Goal: Task Accomplishment & Management: Manage account settings

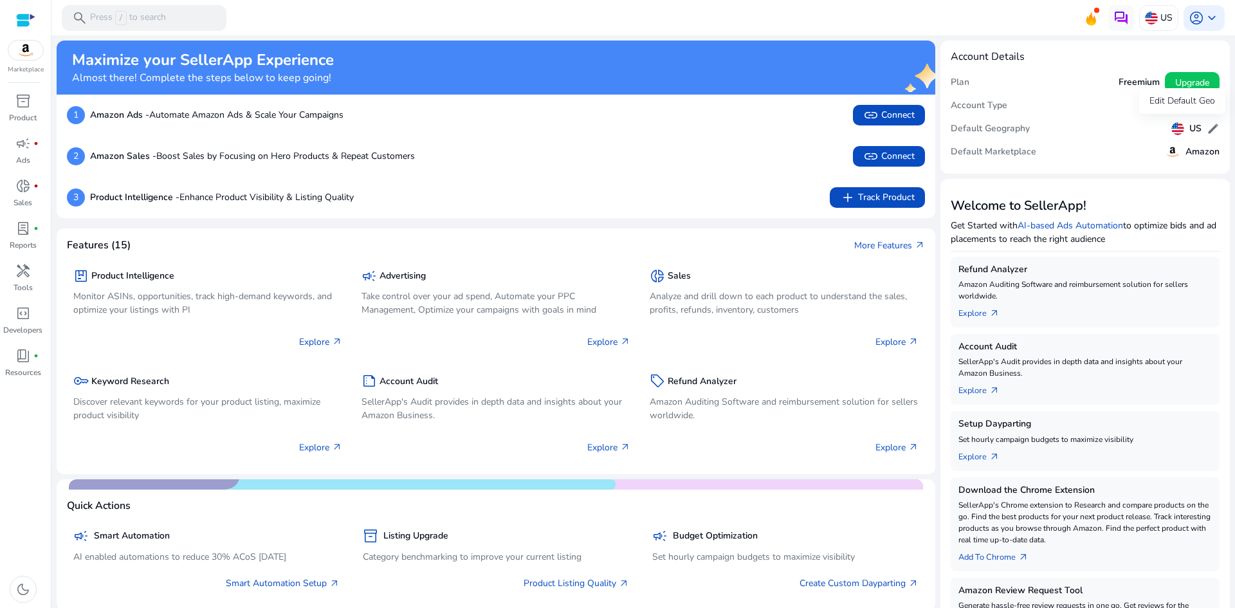
click at [1207, 128] on span "edit" at bounding box center [1213, 128] width 13 height 13
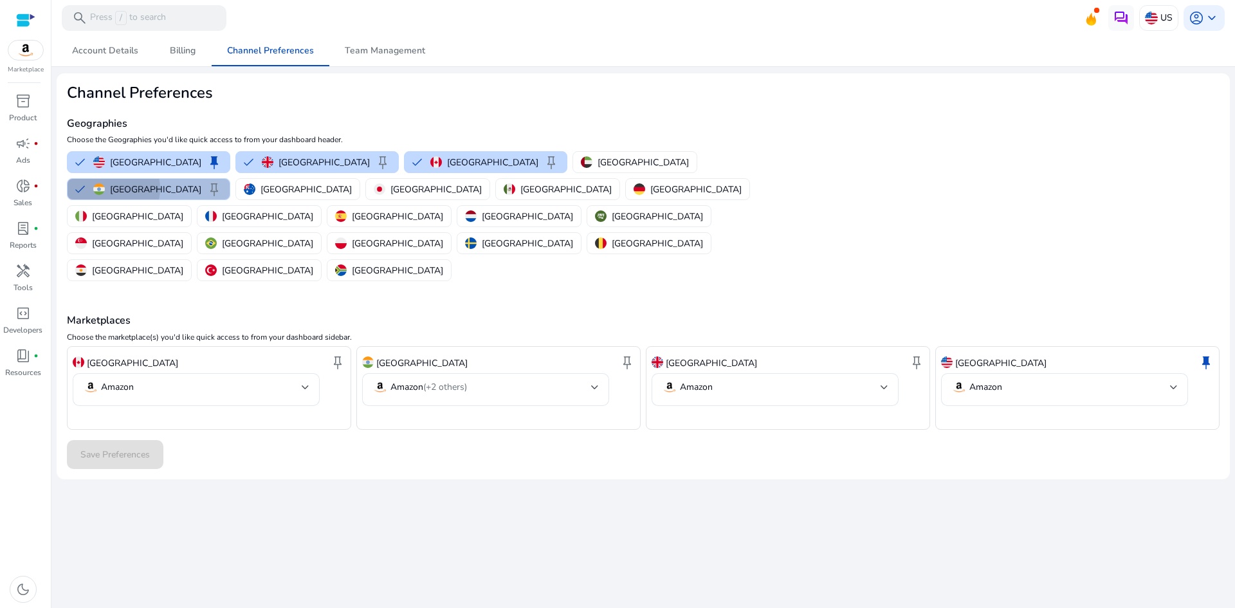
click at [201, 183] on p "[GEOGRAPHIC_DATA]" at bounding box center [155, 190] width 91 height 14
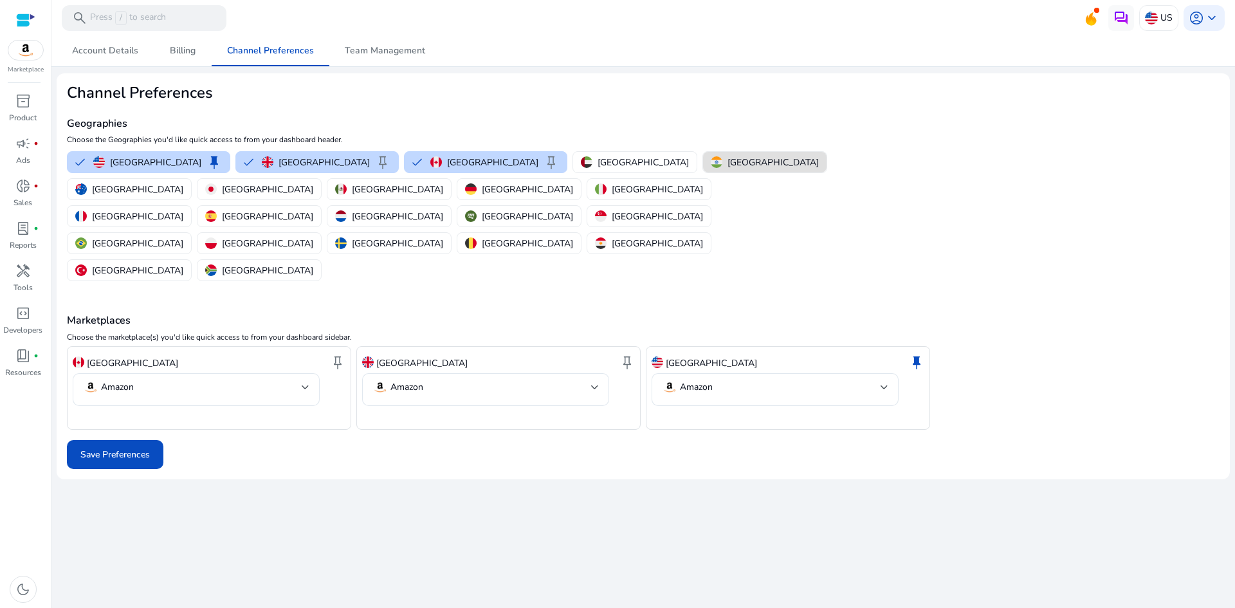
click at [728, 162] on p "[GEOGRAPHIC_DATA]" at bounding box center [773, 163] width 91 height 14
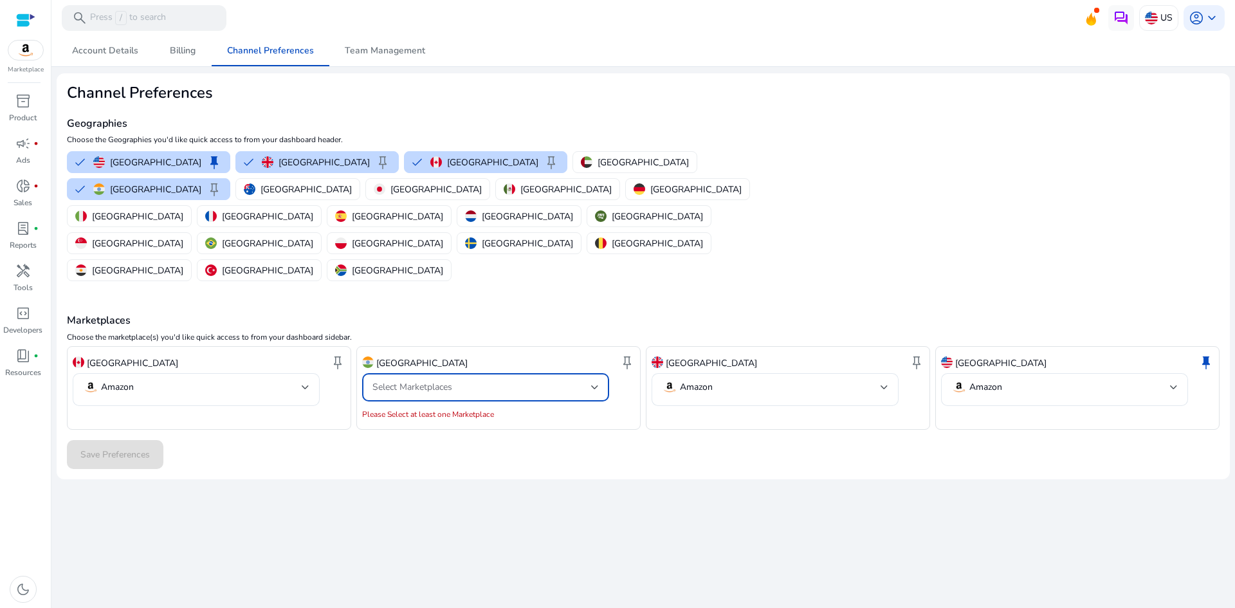
click at [464, 380] on div "Select Marketplaces" at bounding box center [482, 387] width 219 height 14
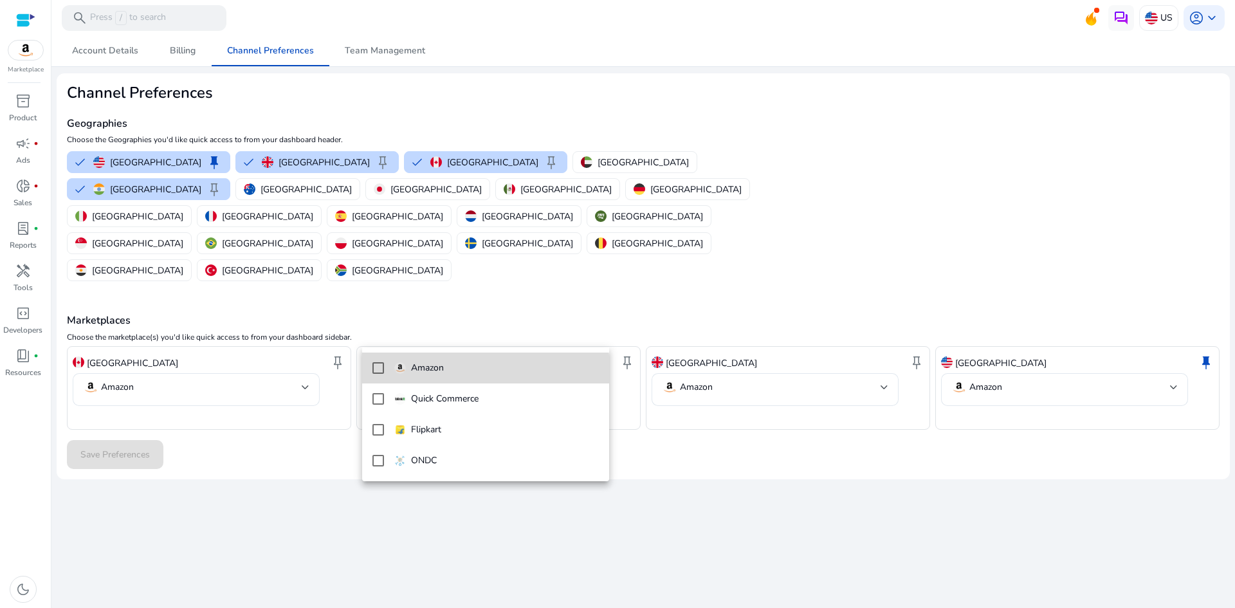
click at [462, 369] on span "Amazon" at bounding box center [496, 368] width 205 height 14
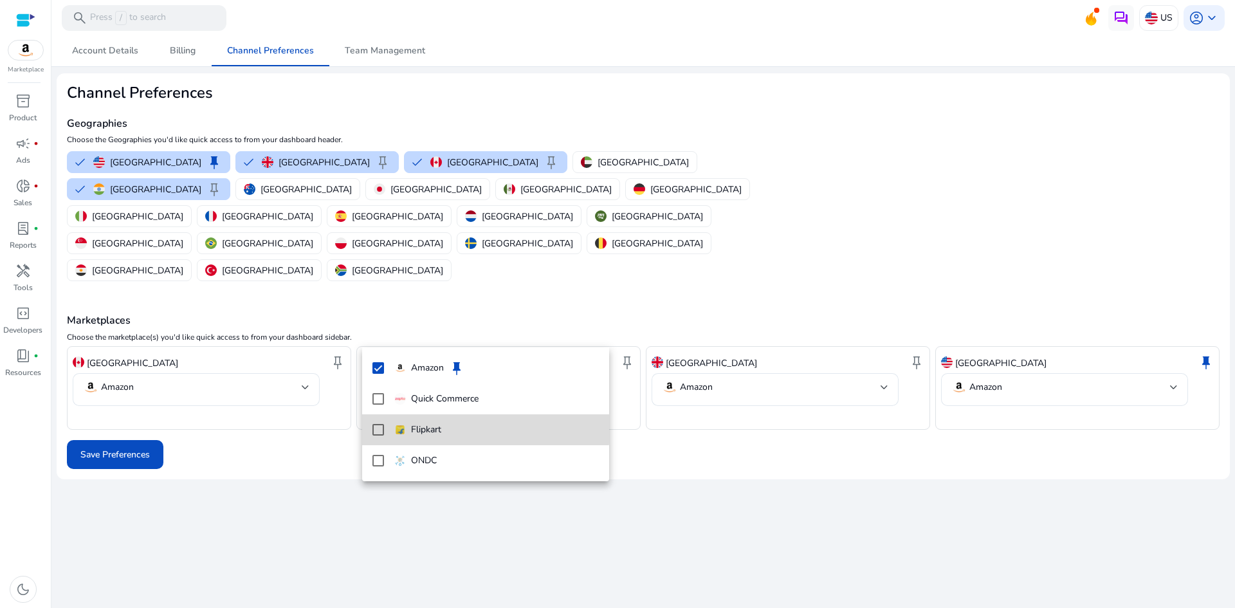
click at [454, 423] on span "Flipkart" at bounding box center [496, 430] width 205 height 14
click at [133, 405] on div at bounding box center [617, 304] width 1235 height 608
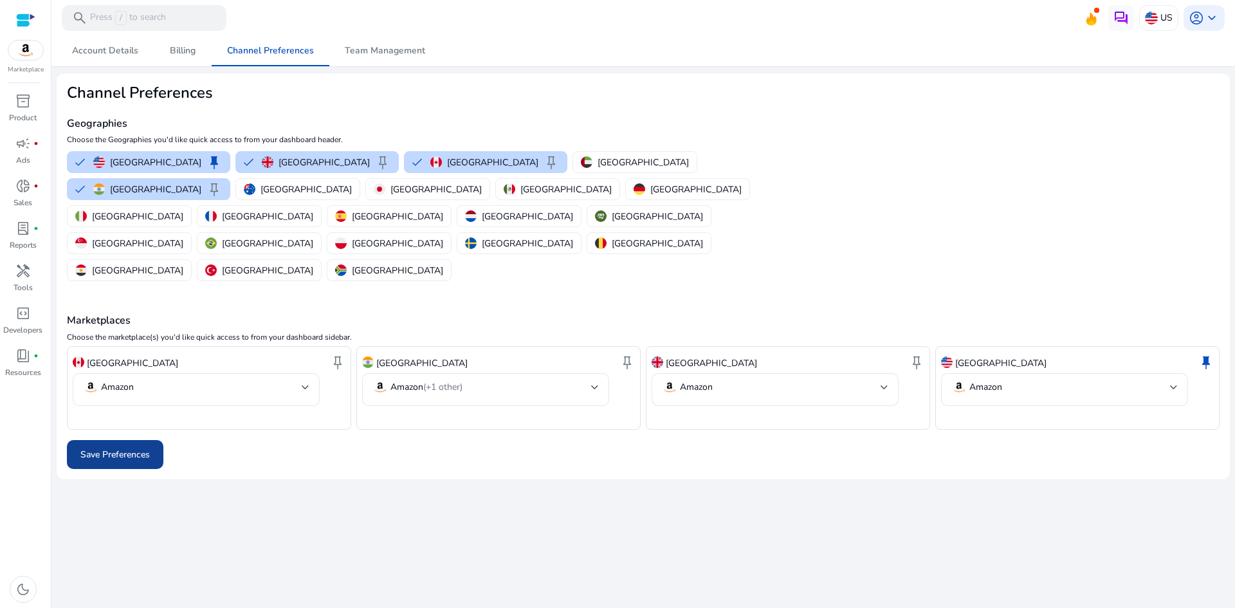
click at [123, 448] on span "Save Preferences" at bounding box center [114, 455] width 69 height 14
click at [131, 440] on div at bounding box center [643, 454] width 1153 height 29
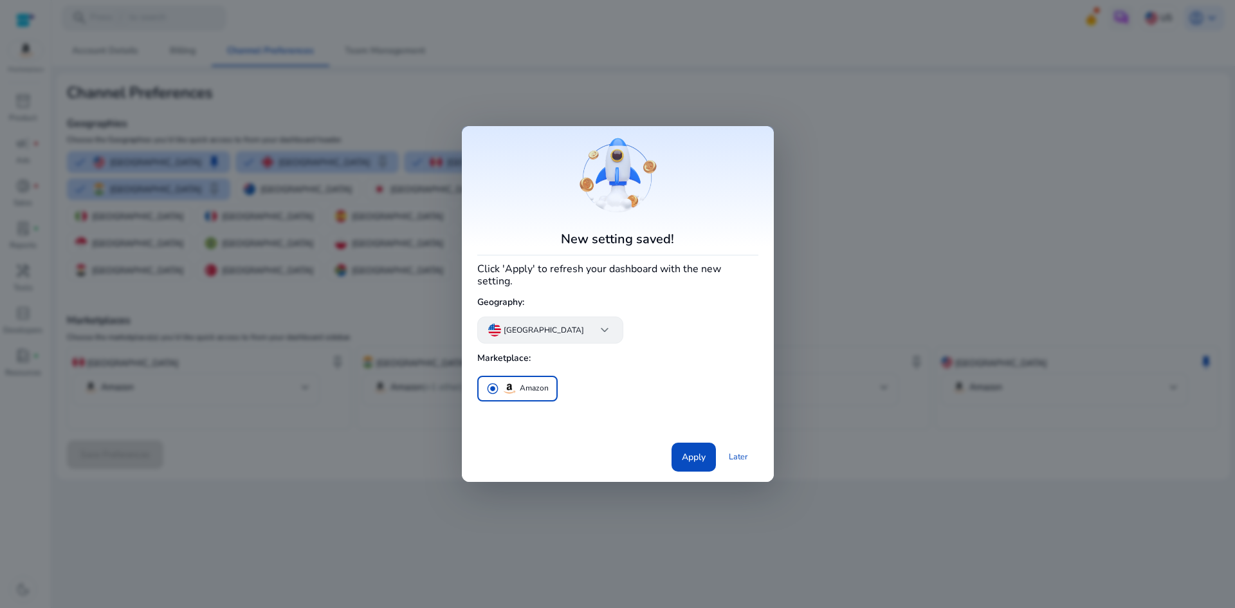
click at [542, 324] on p "[GEOGRAPHIC_DATA]" at bounding box center [544, 330] width 80 height 12
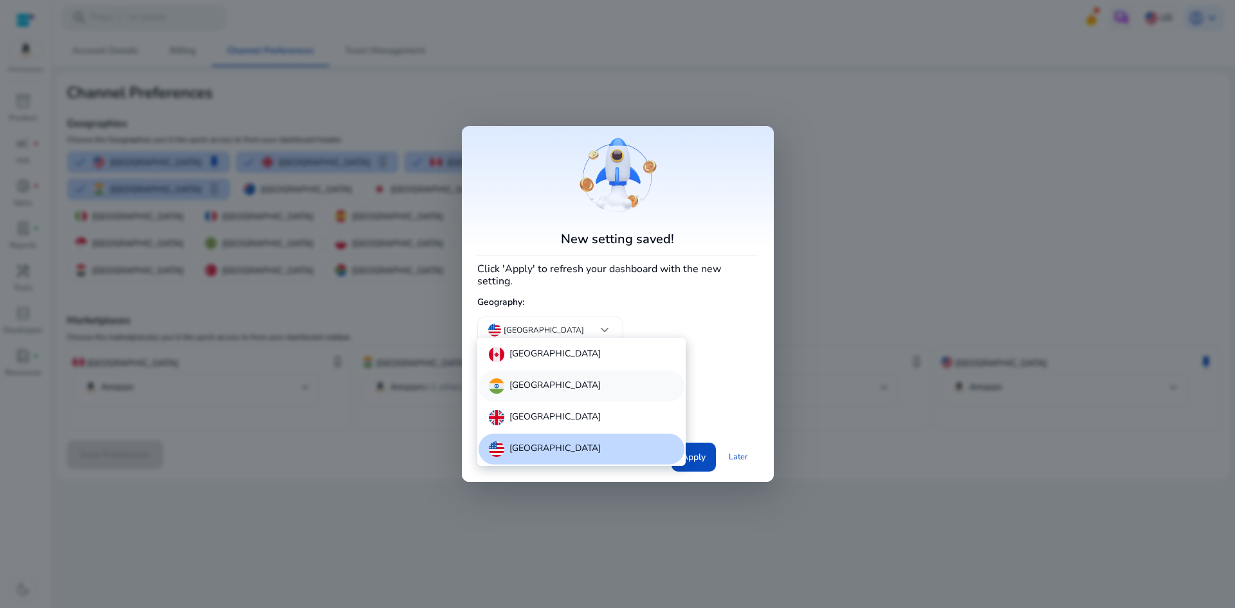
click at [562, 380] on div "[GEOGRAPHIC_DATA]" at bounding box center [582, 386] width 206 height 31
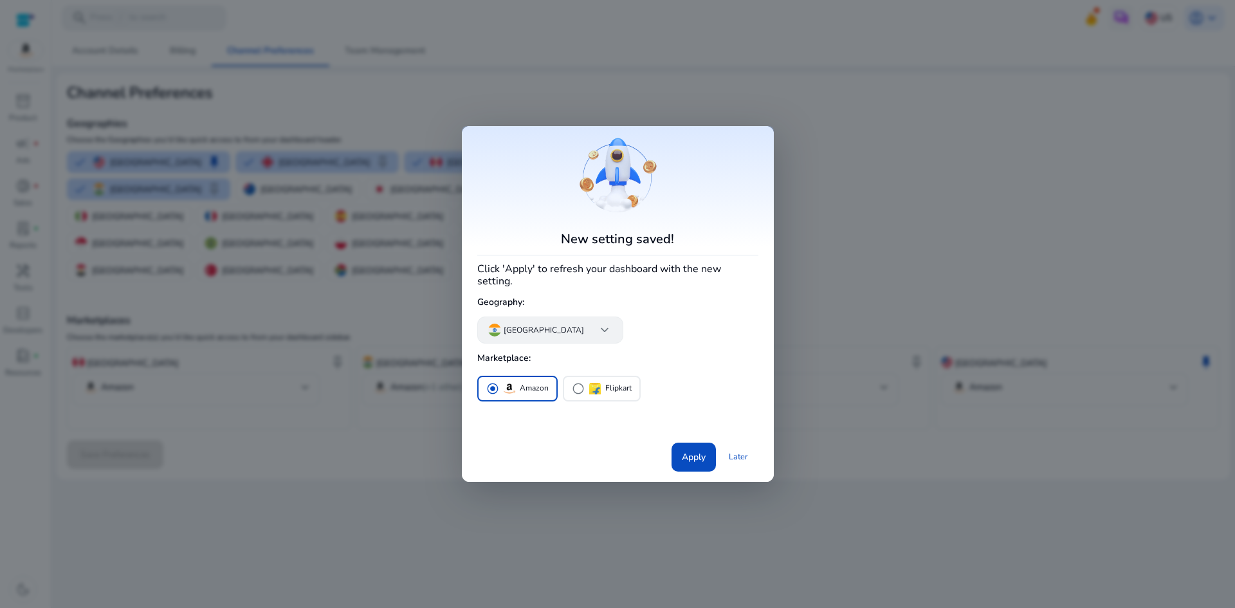
click at [597, 329] on span "keyboard_arrow_down" at bounding box center [604, 329] width 15 height 15
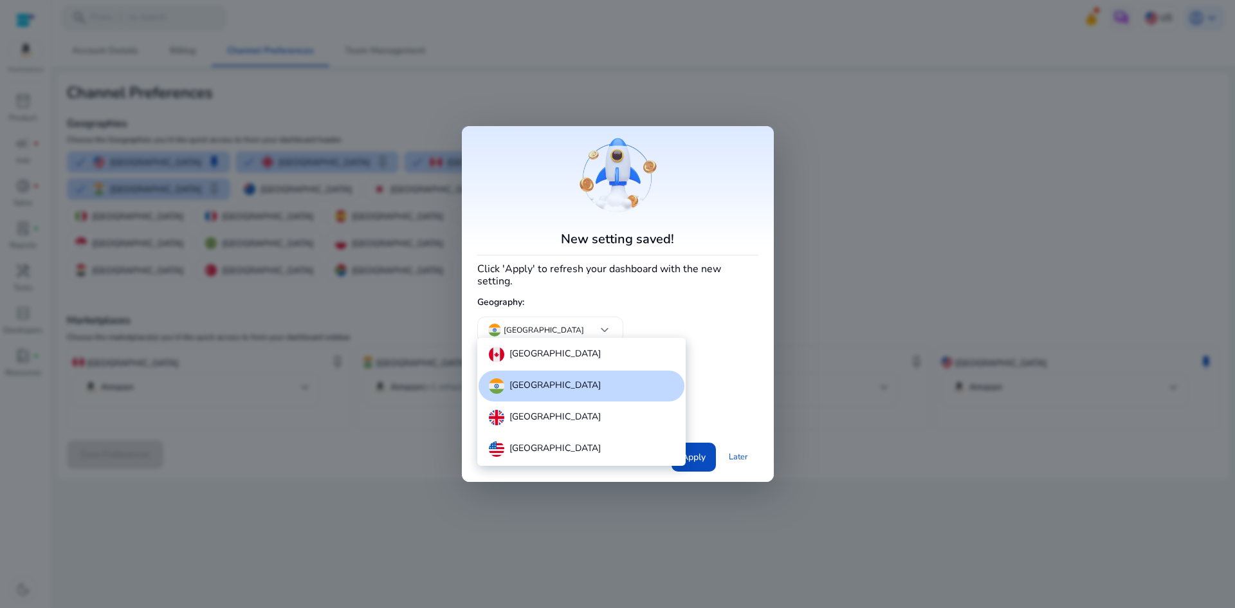
click at [666, 320] on div at bounding box center [617, 304] width 1235 height 608
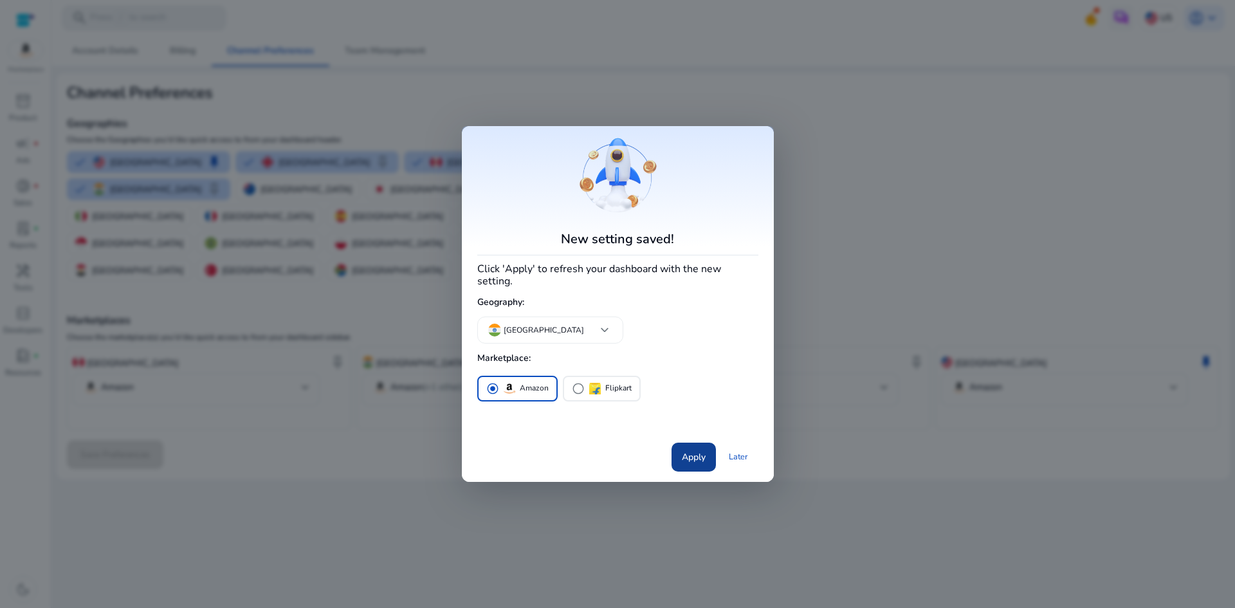
click at [693, 456] on span "Apply" at bounding box center [694, 457] width 24 height 14
